Goal: Information Seeking & Learning: Understand process/instructions

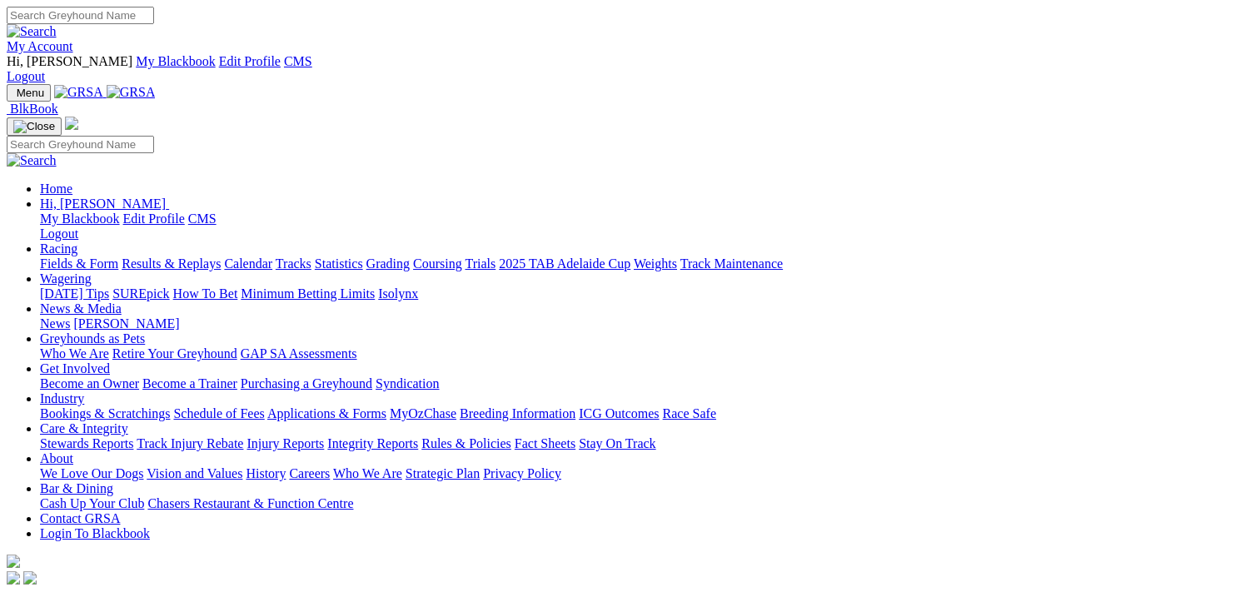
click at [410, 257] on link "Grading" at bounding box center [388, 264] width 43 height 14
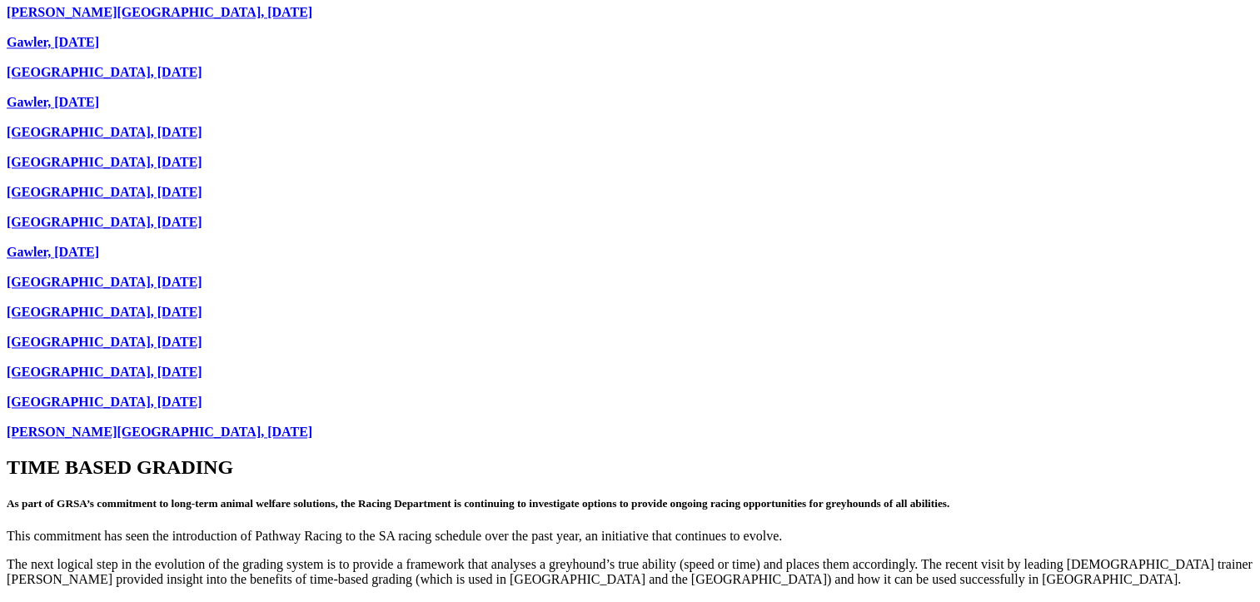
scroll to position [2416, 0]
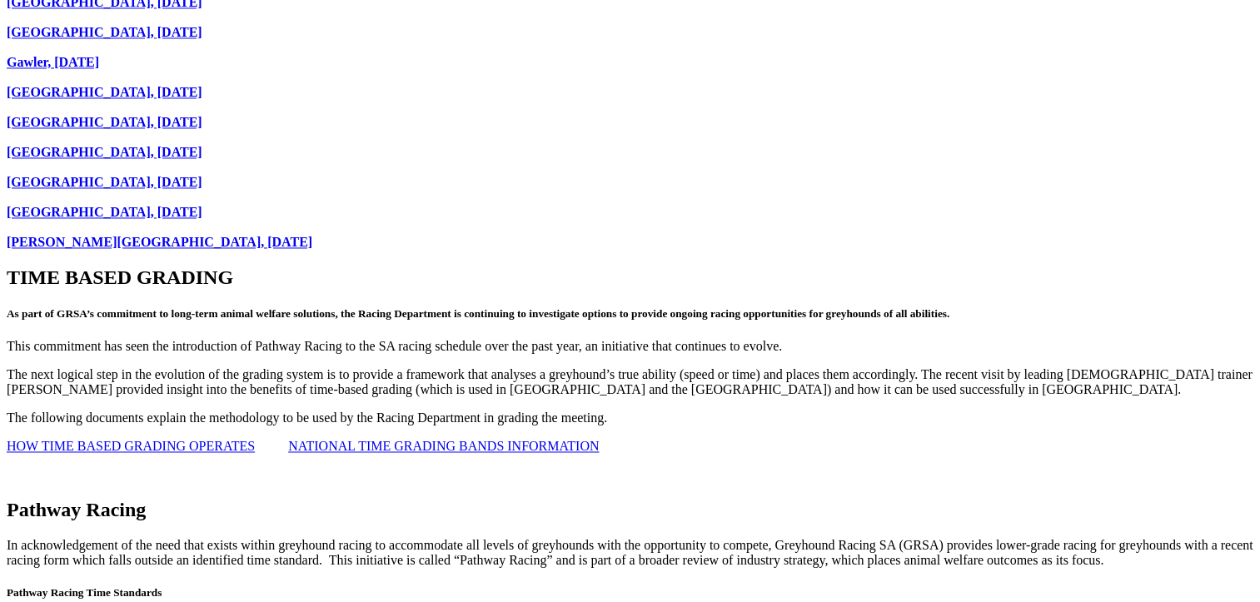
scroll to position [2582, 0]
